Goal: Information Seeking & Learning: Get advice/opinions

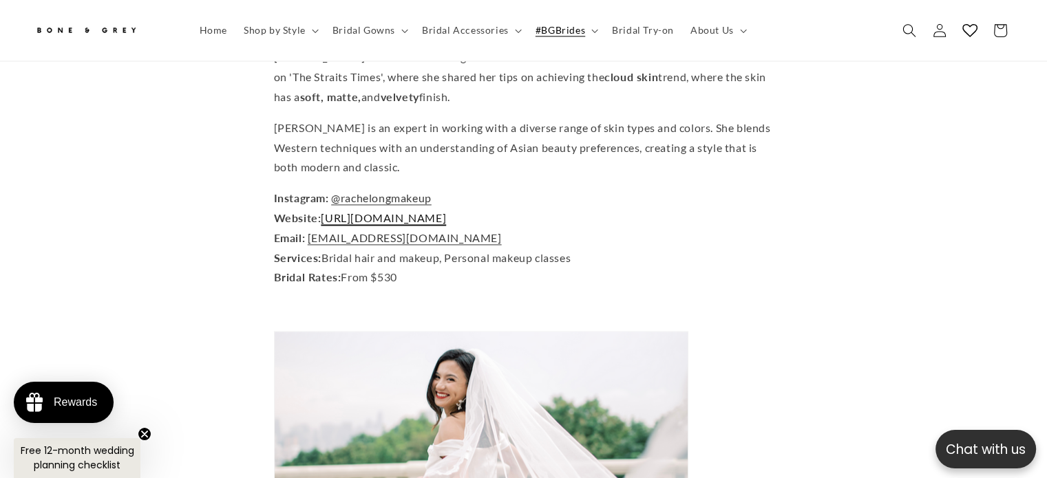
click at [446, 211] on span "https://rachelongmakeup.com/" at bounding box center [383, 217] width 125 height 13
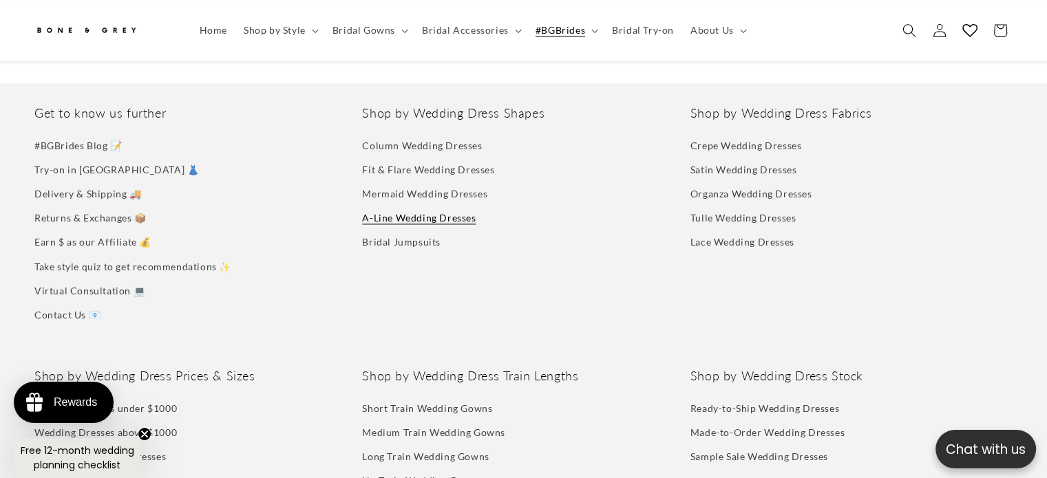
click at [419, 206] on link "A-Line Wedding Dresses" at bounding box center [419, 218] width 114 height 24
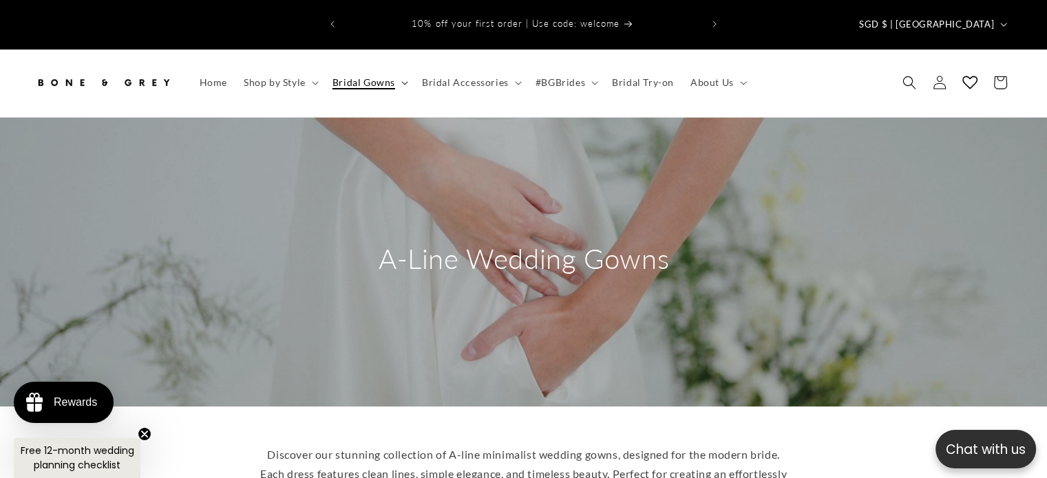
click at [368, 76] on span "Bridal Gowns" at bounding box center [364, 82] width 63 height 12
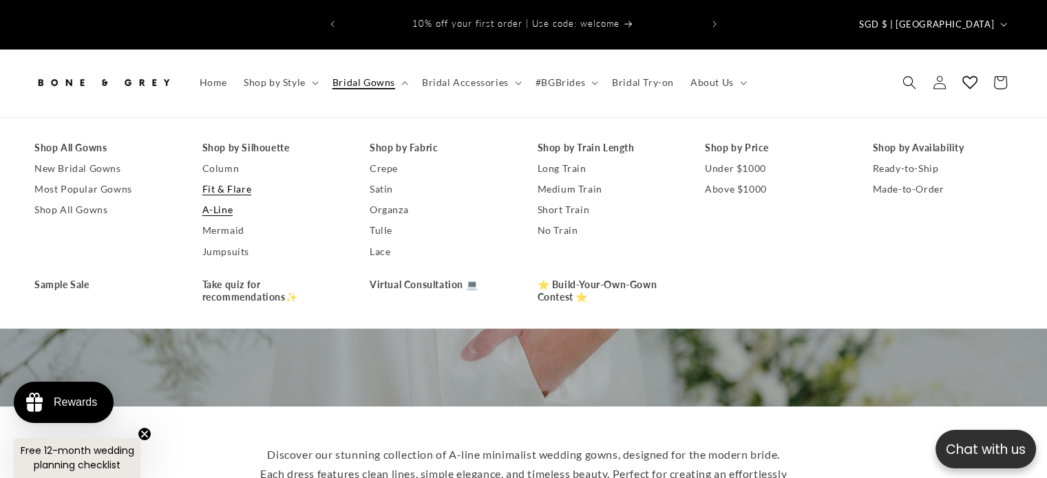
click at [221, 179] on link "Fit & Flare" at bounding box center [272, 189] width 140 height 21
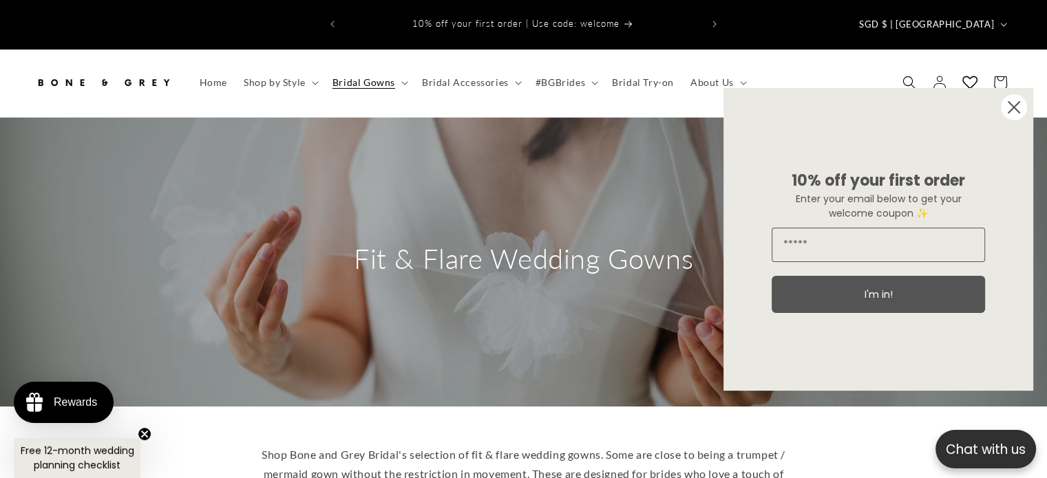
click at [1013, 106] on icon "Close dialog" at bounding box center [1014, 107] width 11 height 11
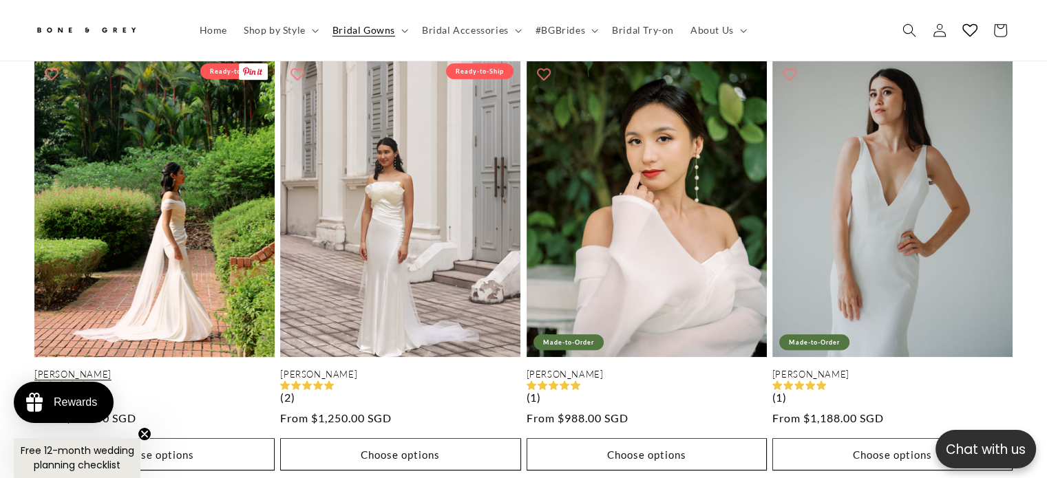
scroll to position [0, 713]
click at [166, 369] on link "Mona" at bounding box center [154, 375] width 240 height 12
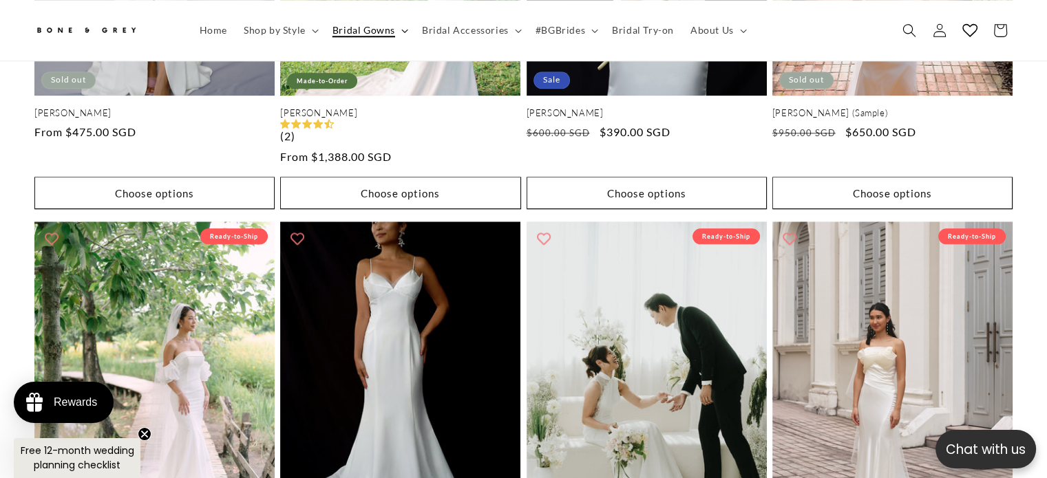
scroll to position [0, 357]
click at [348, 36] on span "Bridal Gowns" at bounding box center [364, 30] width 63 height 12
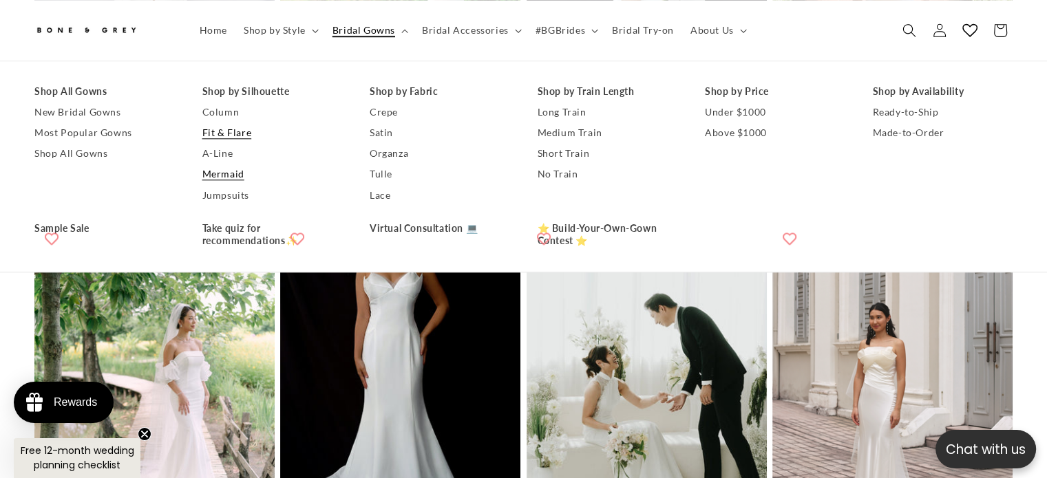
click at [224, 172] on link "Mermaid" at bounding box center [272, 175] width 140 height 21
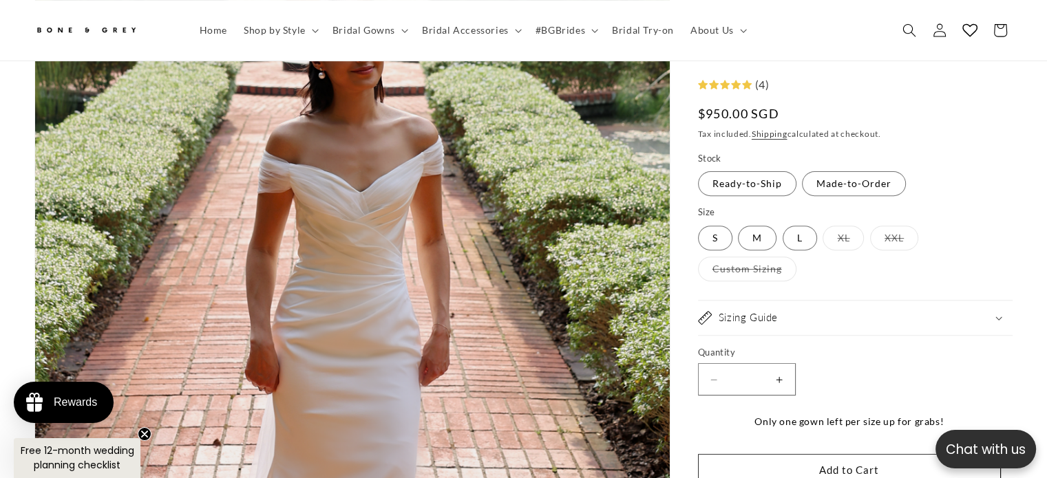
scroll to position [0, 713]
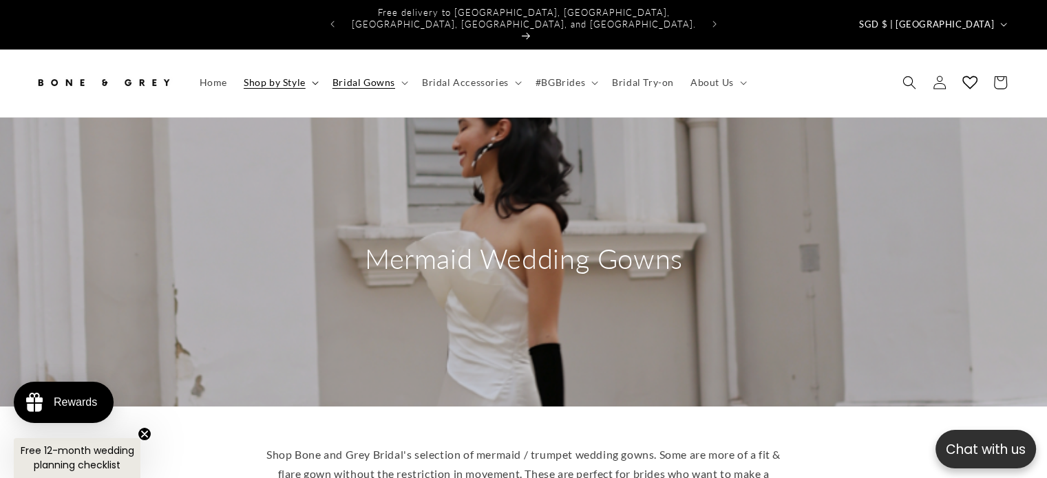
click at [275, 76] on span "Shop by Style" at bounding box center [275, 82] width 62 height 12
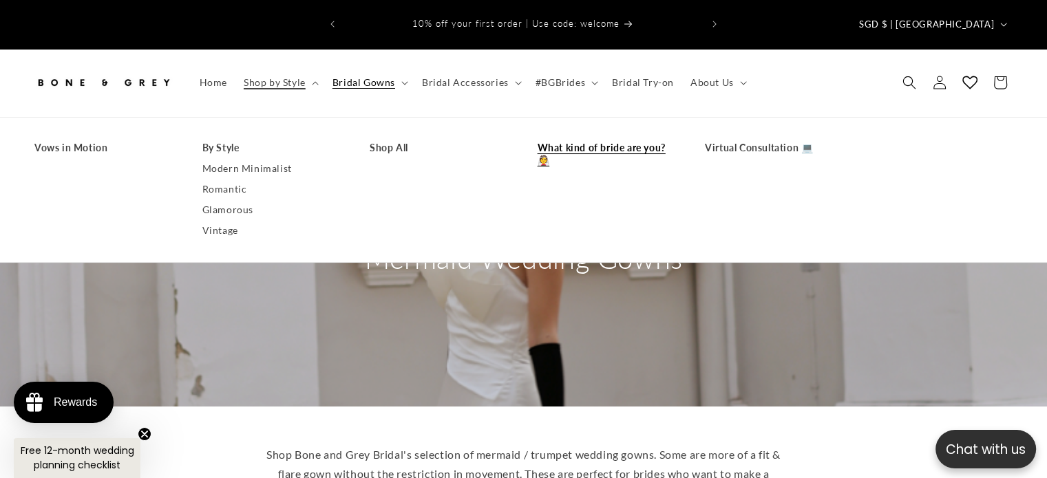
click at [627, 138] on link "What kind of bride are you? 👰" at bounding box center [608, 154] width 140 height 33
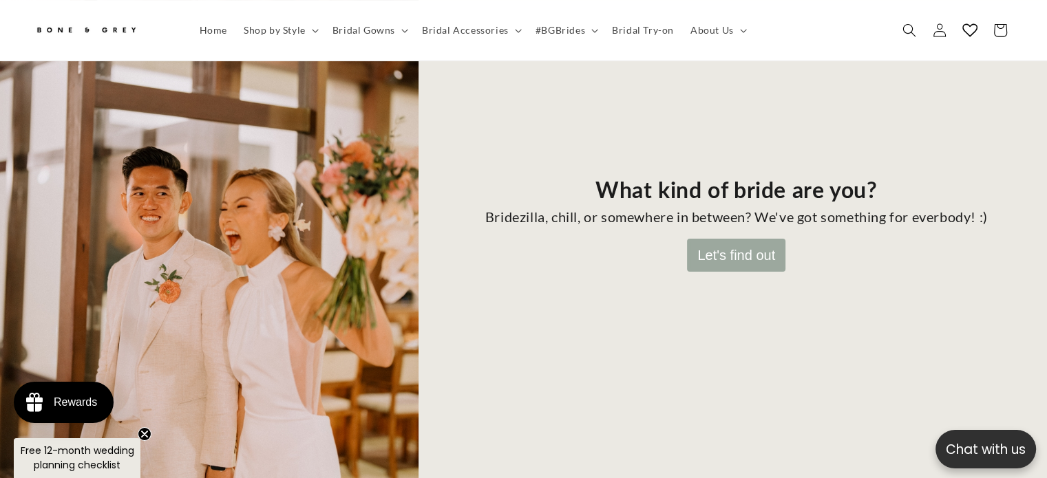
scroll to position [199, 0]
click at [733, 240] on button "Let's find out" at bounding box center [736, 256] width 98 height 33
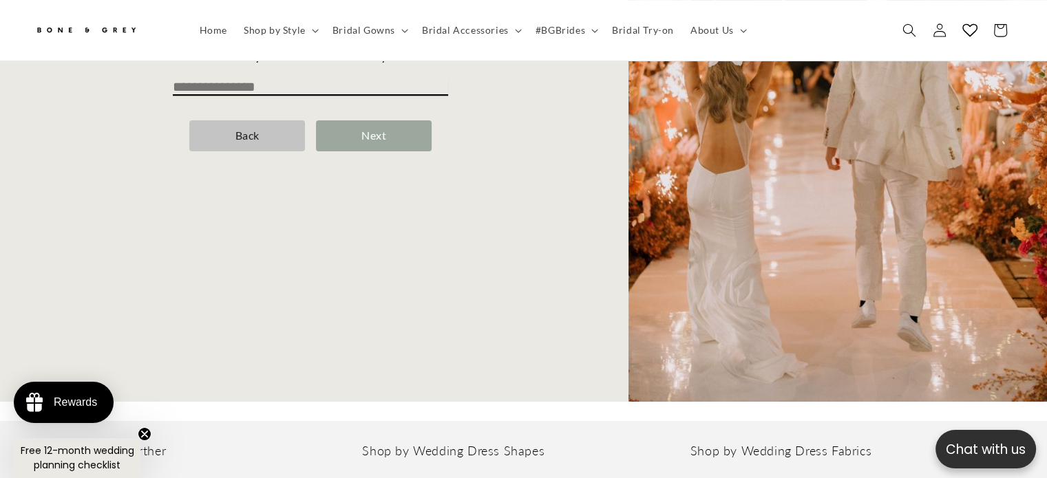
scroll to position [130, 0]
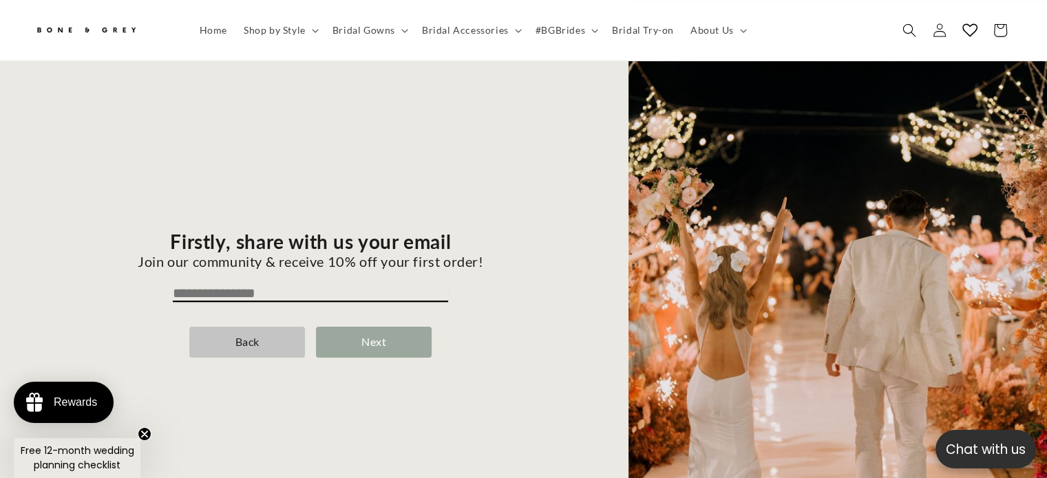
click at [209, 286] on input "email" at bounding box center [310, 294] width 275 height 17
type input "**********"
click at [402, 327] on div "Next" at bounding box center [374, 342] width 116 height 31
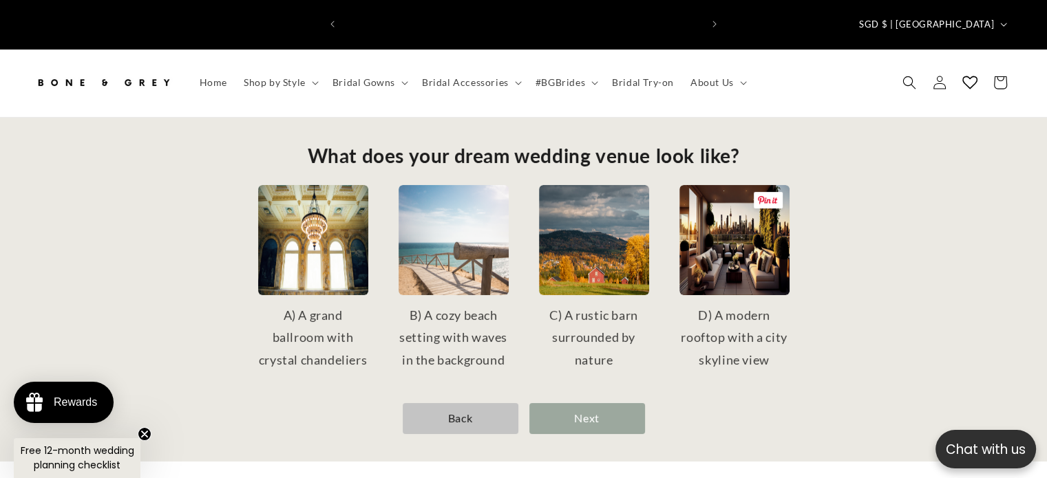
scroll to position [0, 713]
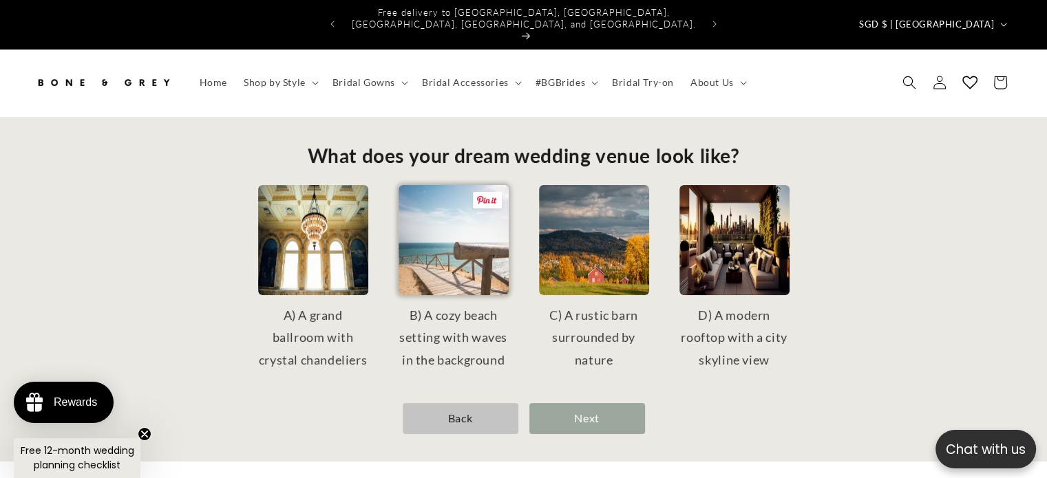
click at [474, 236] on img at bounding box center [454, 240] width 110 height 110
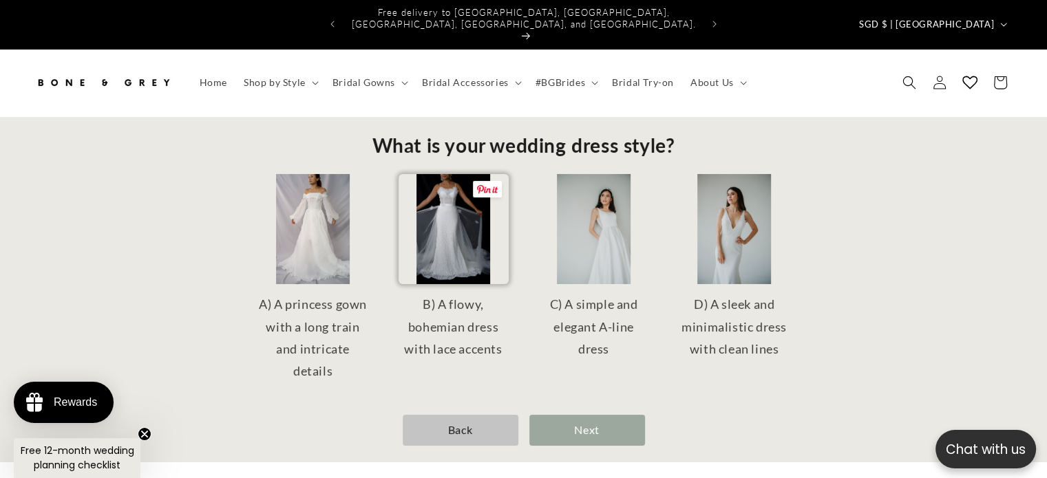
click at [447, 198] on img at bounding box center [454, 229] width 110 height 110
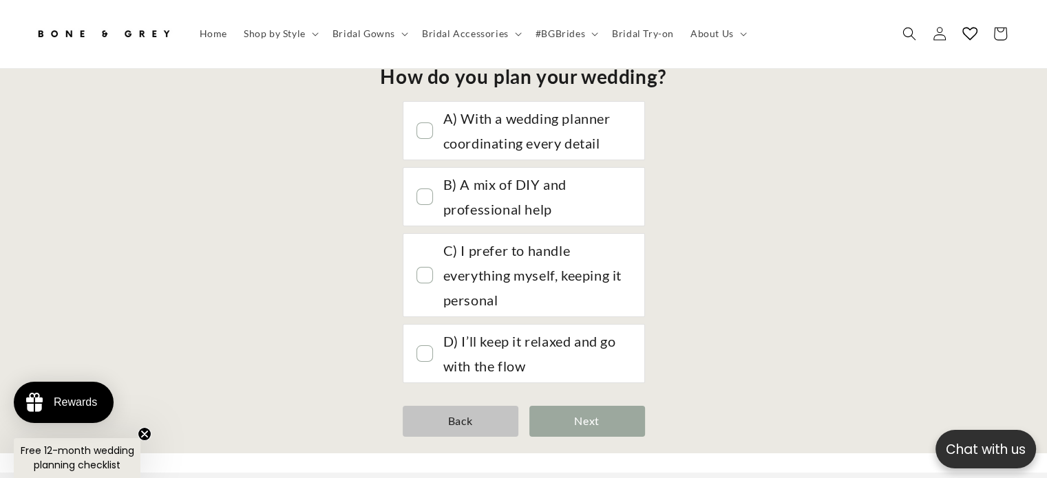
scroll to position [0, 357]
click at [425, 188] on div at bounding box center [424, 195] width 15 height 15
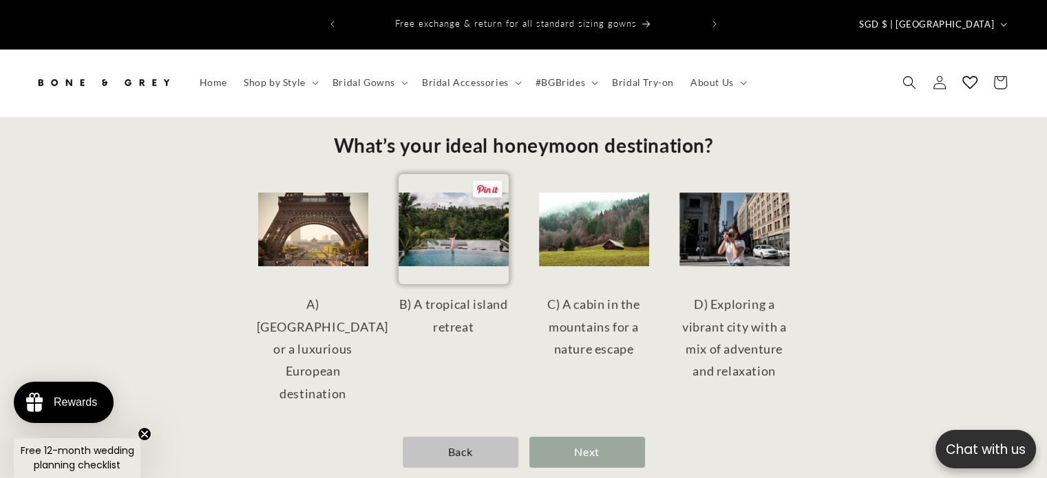
click at [476, 222] on img at bounding box center [454, 229] width 110 height 110
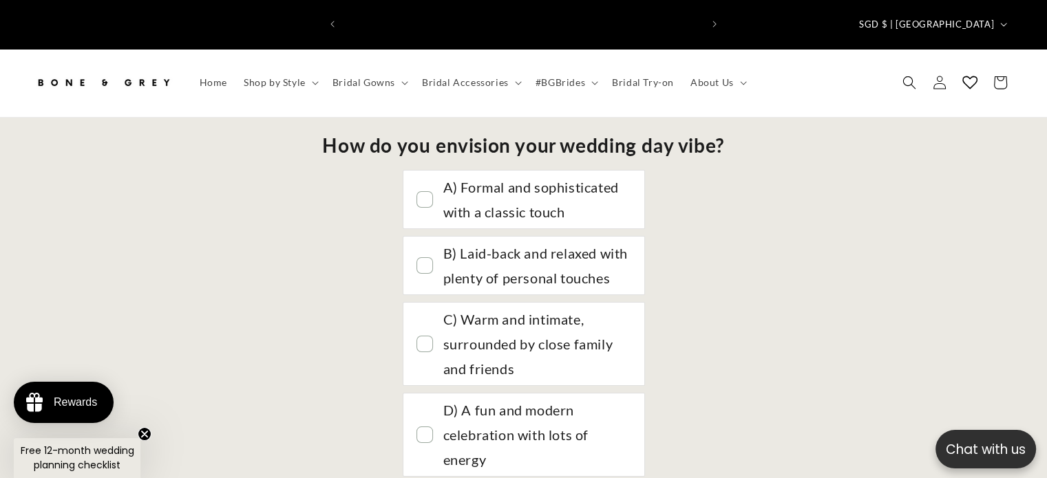
scroll to position [0, 0]
click at [427, 335] on div at bounding box center [424, 342] width 15 height 15
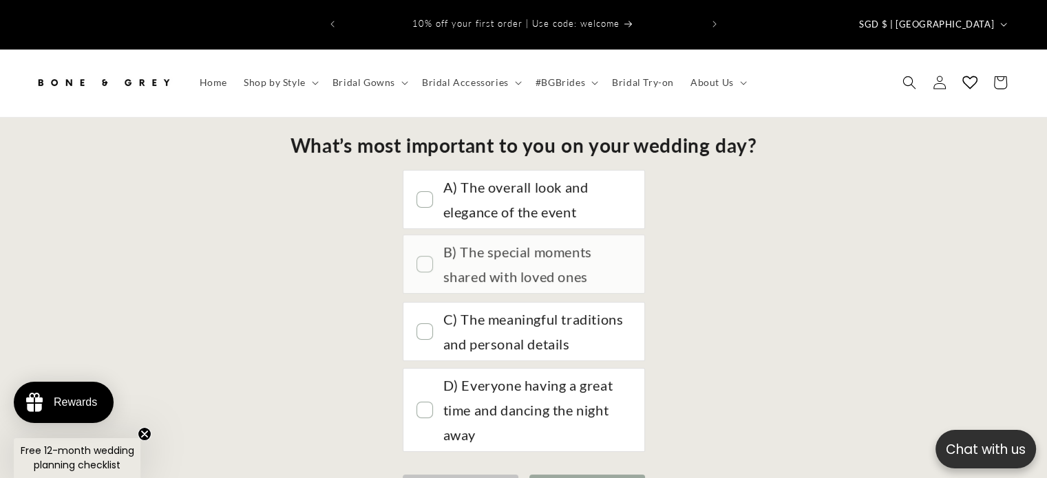
click at [421, 257] on div at bounding box center [424, 264] width 15 height 15
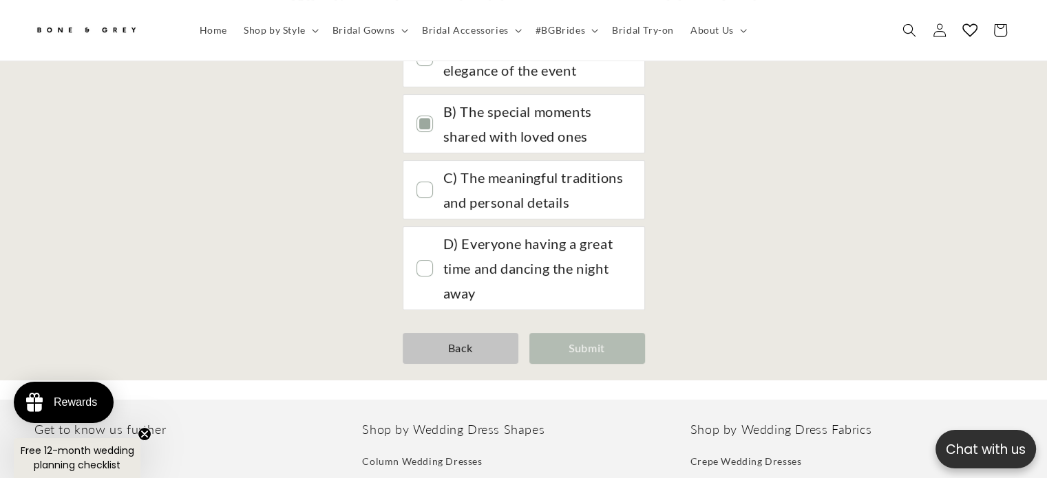
scroll to position [130, 0]
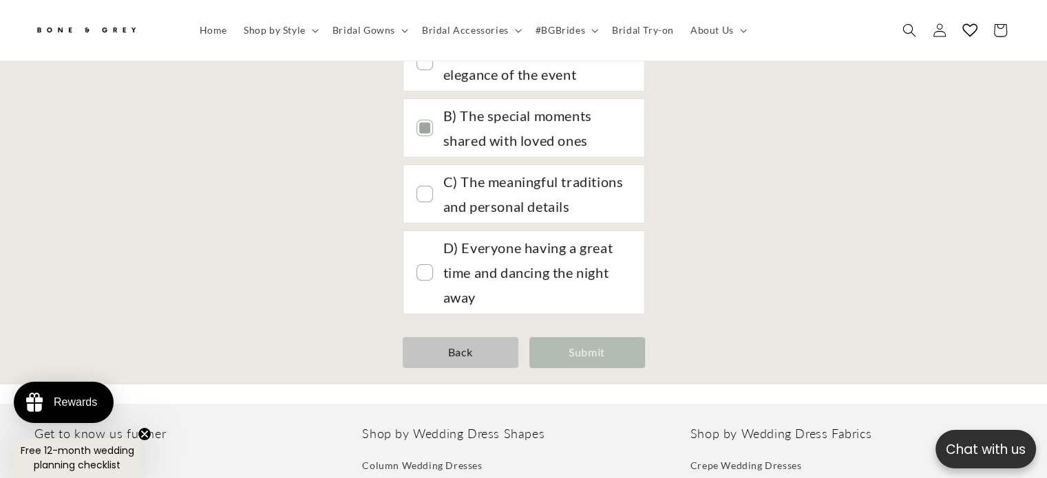
click at [607, 337] on div "Submit" at bounding box center [587, 352] width 116 height 31
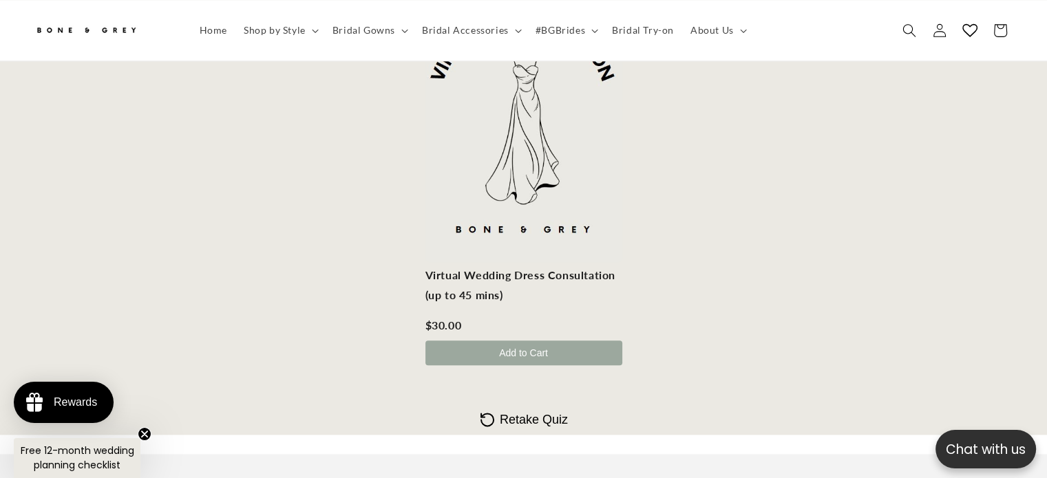
scroll to position [0, 0]
